Goal: Transaction & Acquisition: Register for event/course

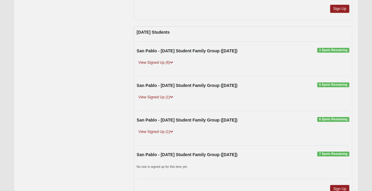
scroll to position [934, 0]
click at [161, 59] on link "View Signed Up (6)" at bounding box center [156, 62] width 38 height 6
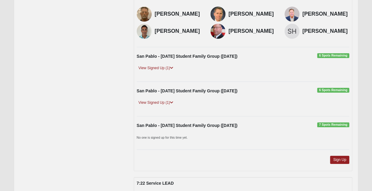
scroll to position [1003, 0]
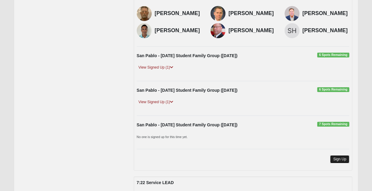
click at [340, 155] on link "Sign Up" at bounding box center [339, 159] width 19 height 8
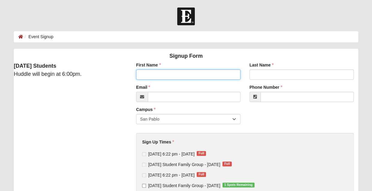
click at [164, 78] on input "First Name" at bounding box center [188, 74] width 104 height 10
type input "[PERSON_NAME]"
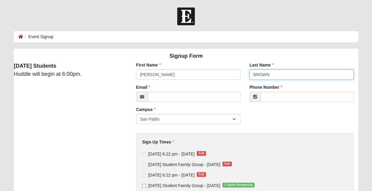
type input "BROWN"
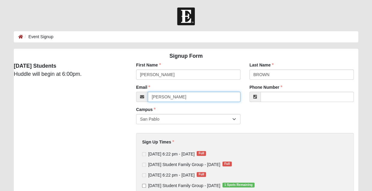
type input "craig@shorelinecommunications.net"
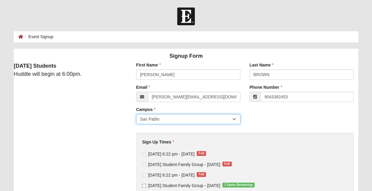
type input "(904) 338-2453"
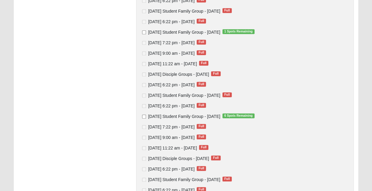
scroll to position [153, 0]
click at [144, 33] on input "Wednesday Student Family Group - Aug 13 2025 1 Spots Remaining" at bounding box center [144, 33] width 4 height 4
checkbox input "true"
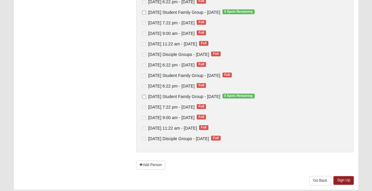
scroll to position [257, 0]
click at [342, 180] on link "Sign Up" at bounding box center [344, 179] width 20 height 9
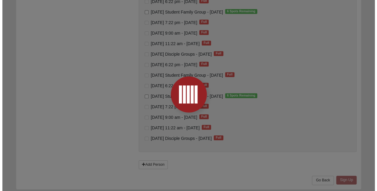
scroll to position [0, 0]
